Goal: Task Accomplishment & Management: Use online tool/utility

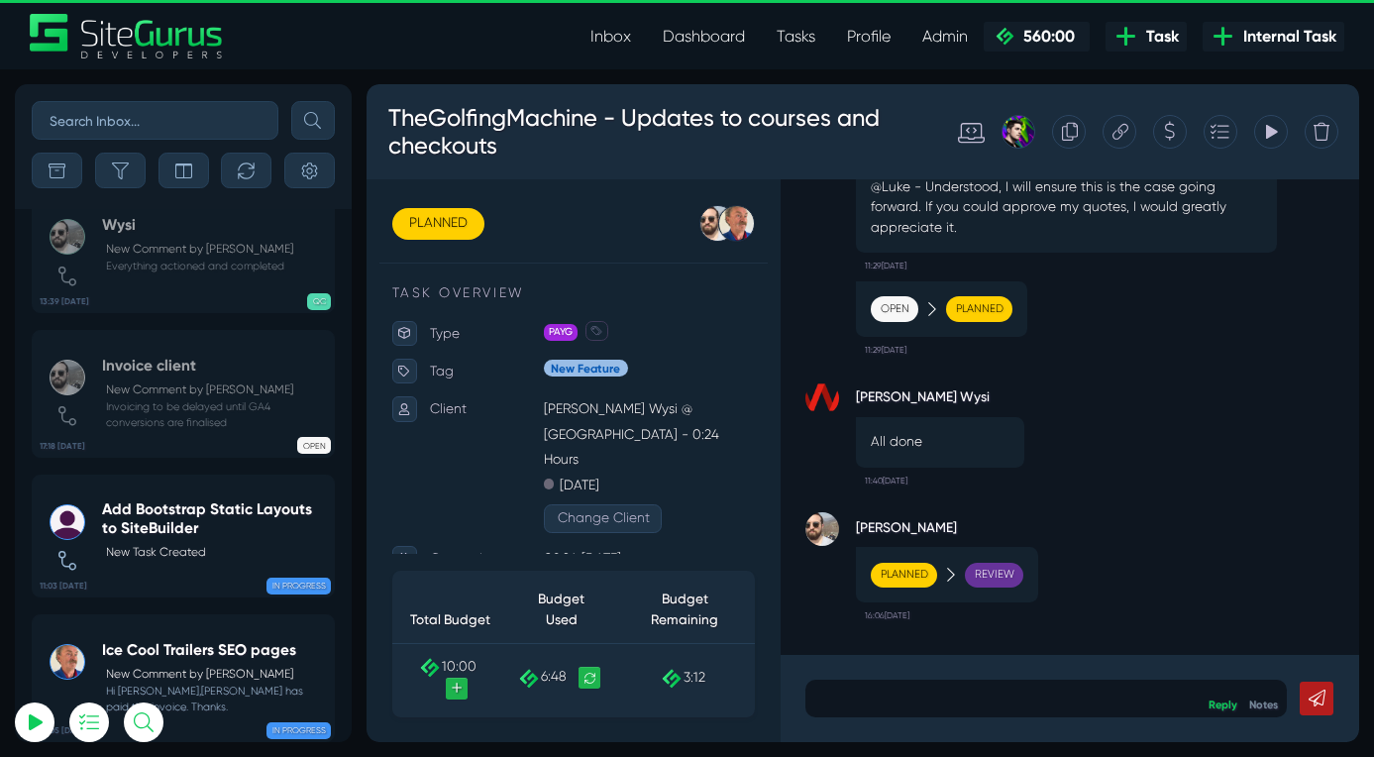
select select "0"
click at [795, 34] on link "Tasks" at bounding box center [796, 37] width 70 height 40
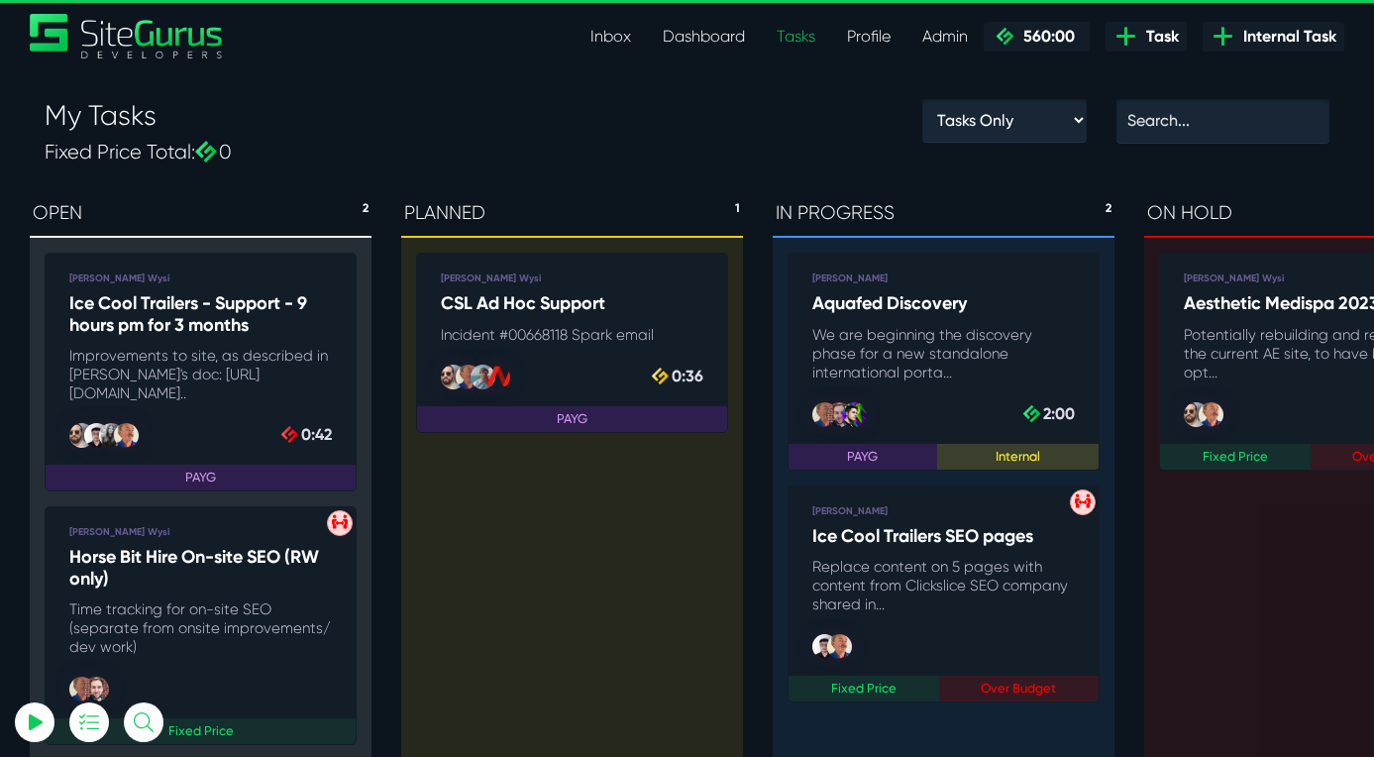
click at [881, 307] on h5 "Aquafed Discovery" at bounding box center [944, 304] width 263 height 22
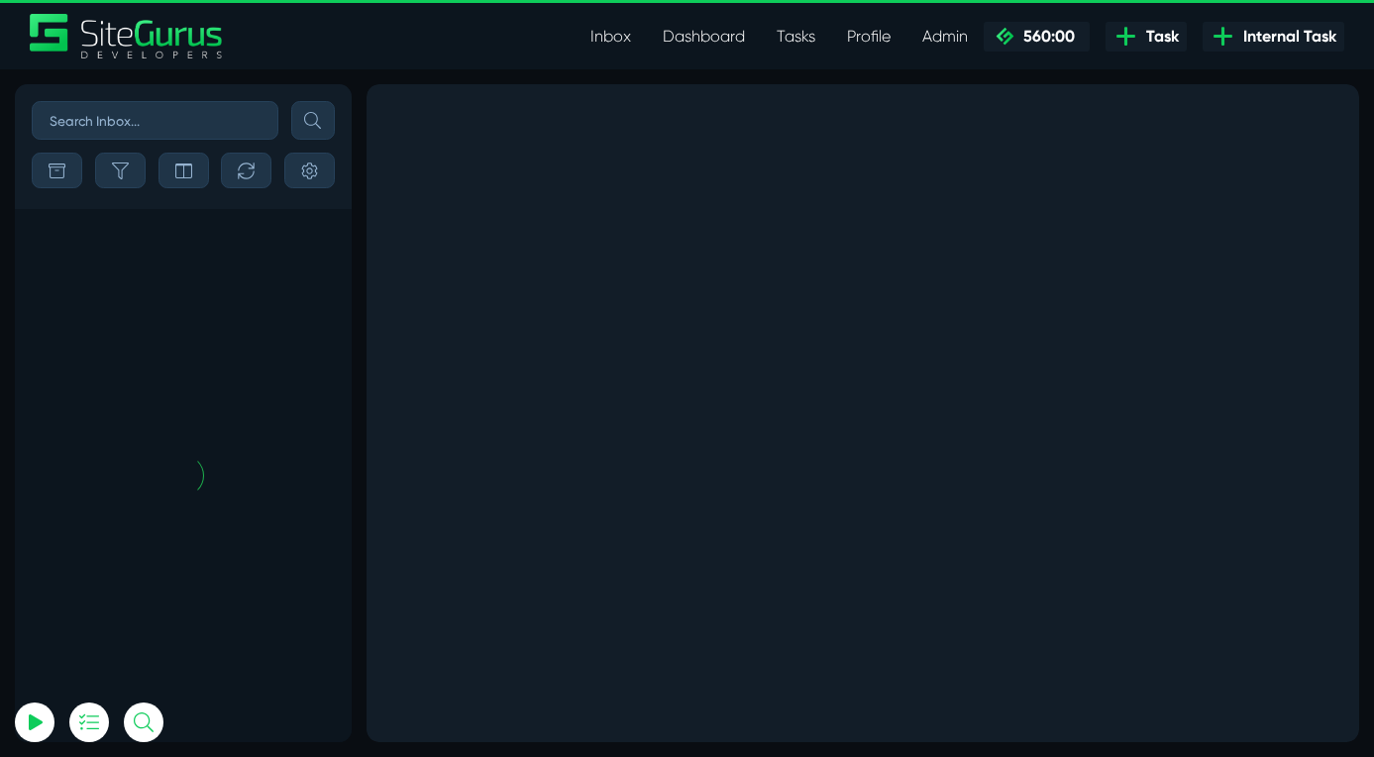
scroll to position [-4495, 0]
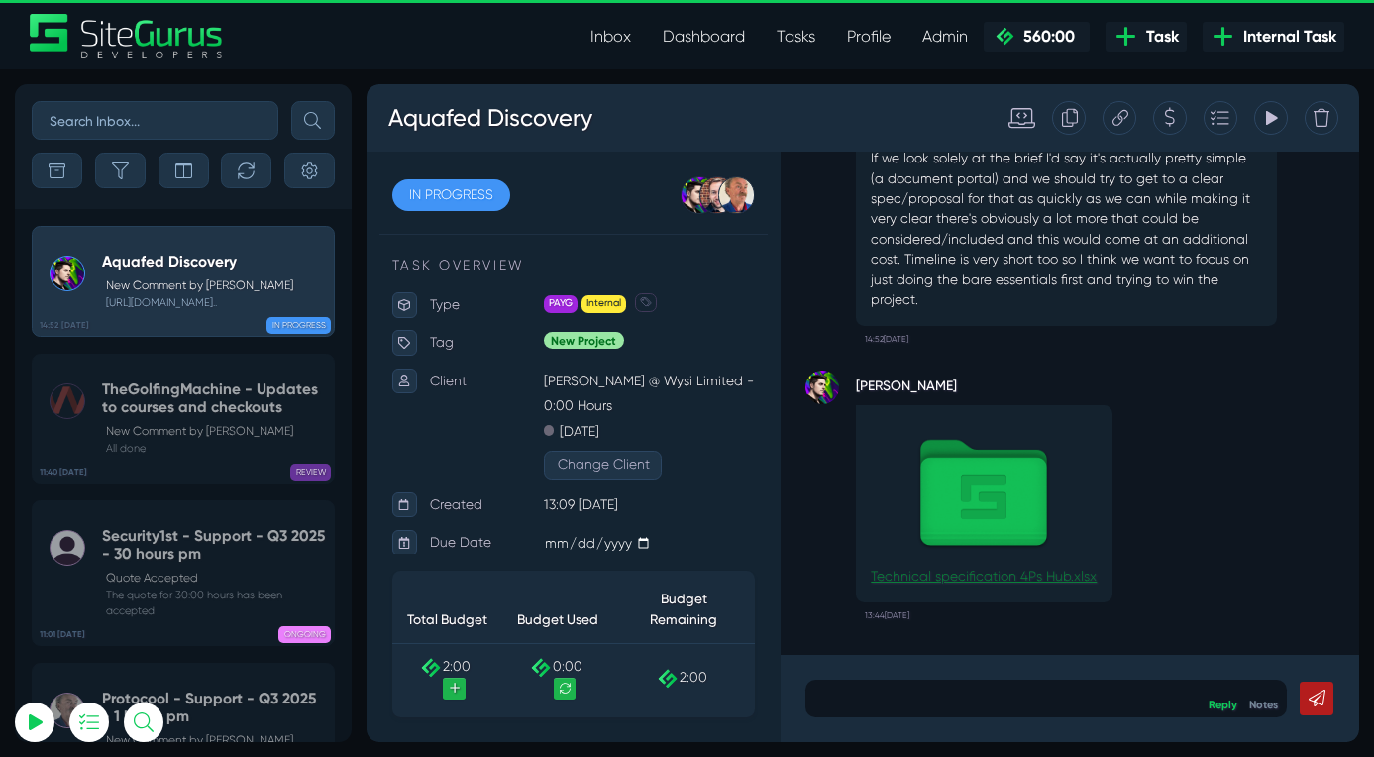
click at [1074, 590] on img at bounding box center [1093, 566] width 198 height 132
